Goal: Task Accomplishment & Management: Use online tool/utility

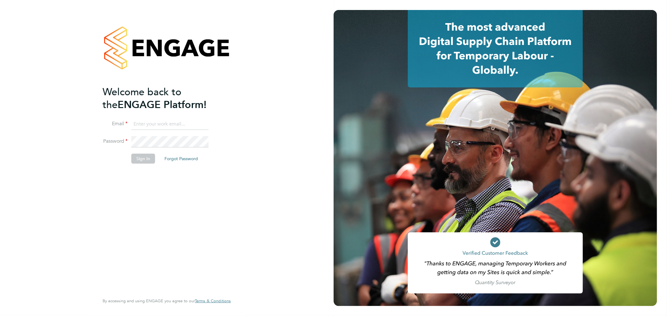
type input "bperkin@psrsolutions.co.uk"
click at [142, 158] on button "Sign In" at bounding box center [143, 159] width 24 height 10
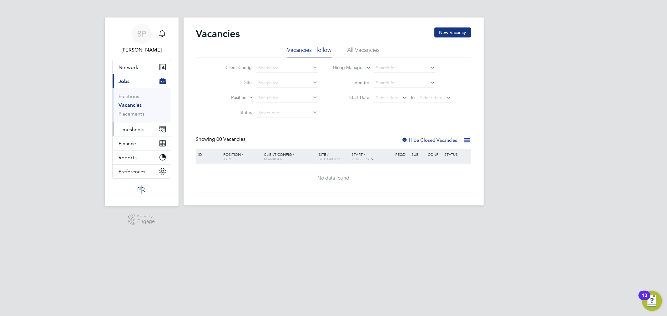
click at [133, 129] on span "Timesheets" at bounding box center [132, 130] width 26 height 6
click at [139, 108] on link "Timesheets" at bounding box center [132, 111] width 26 height 6
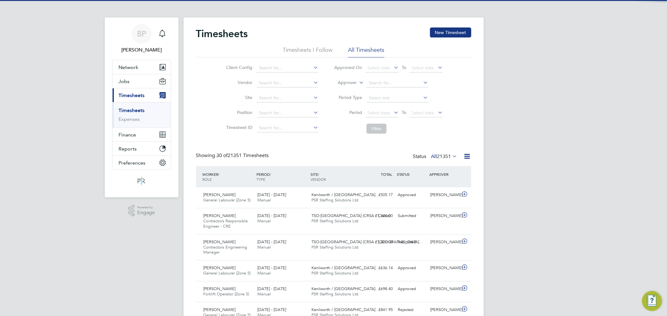
click at [464, 156] on icon at bounding box center [467, 157] width 8 height 8
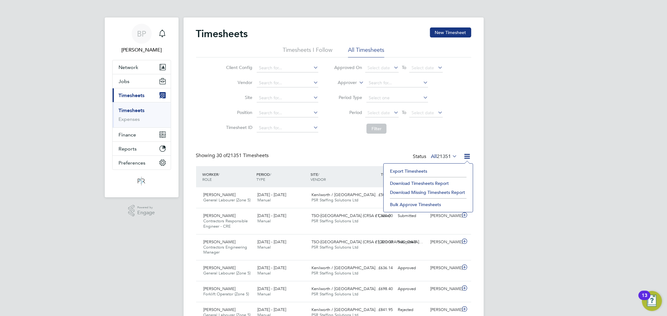
click at [441, 167] on li "Export Timesheets" at bounding box center [428, 171] width 83 height 9
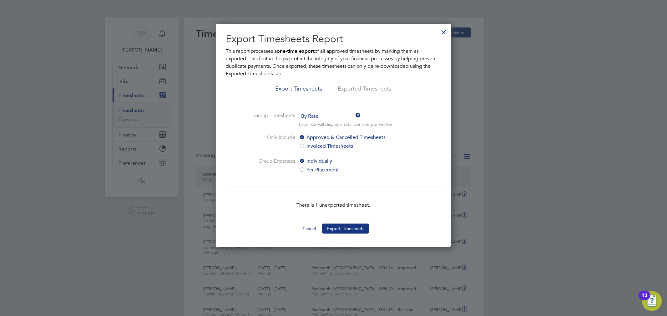
click at [442, 32] on div at bounding box center [443, 30] width 11 height 11
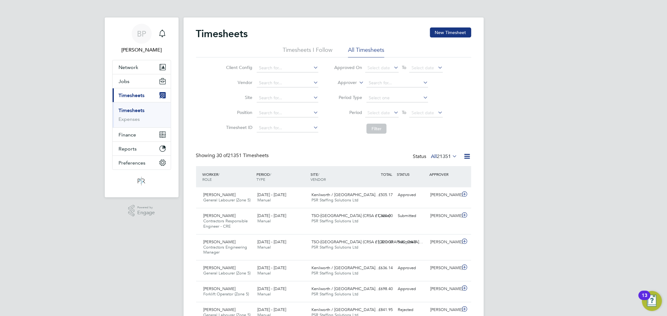
click at [465, 157] on icon at bounding box center [467, 157] width 8 height 8
click at [442, 169] on li "Export Timesheets" at bounding box center [428, 171] width 83 height 9
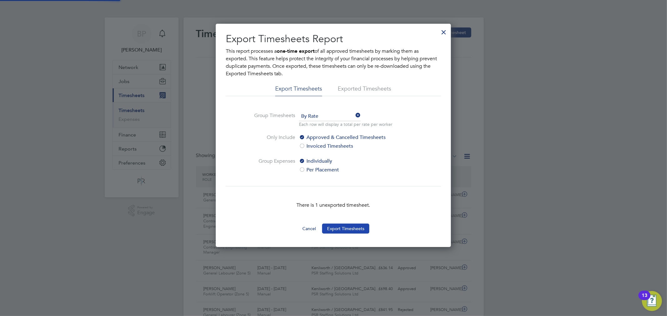
click at [332, 228] on button "Export Timesheets" at bounding box center [345, 229] width 47 height 10
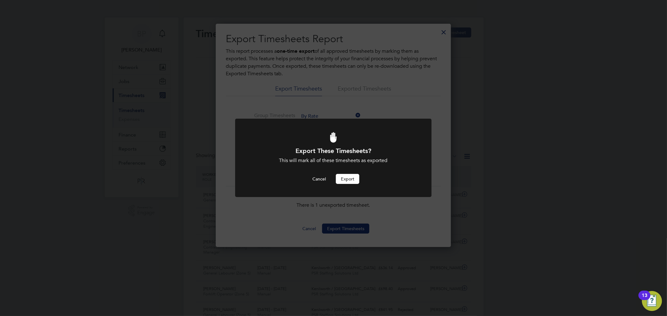
click at [351, 176] on button "Export" at bounding box center [347, 179] width 23 height 10
